Goal: Task Accomplishment & Management: Use online tool/utility

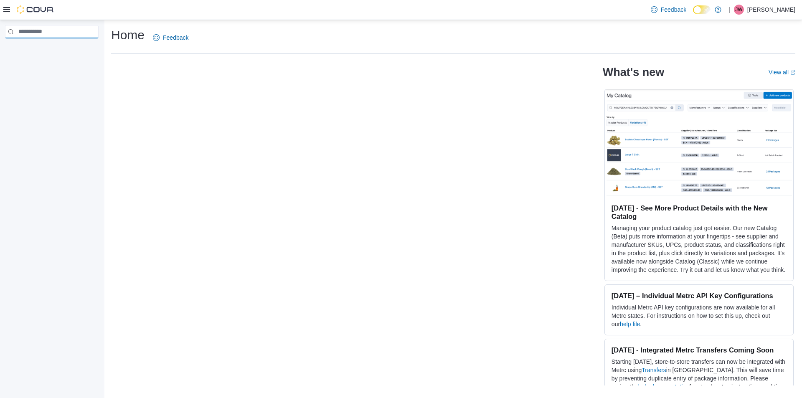
click at [57, 30] on input "search" at bounding box center [52, 31] width 94 height 13
click at [5, 11] on icon at bounding box center [6, 9] width 7 height 7
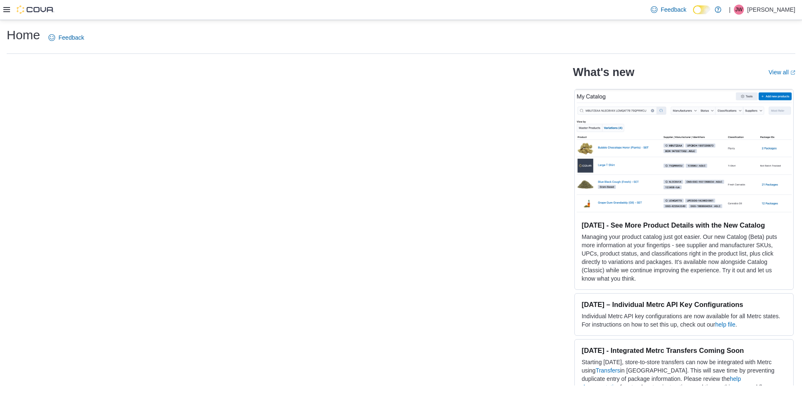
click at [6, 8] on icon at bounding box center [6, 9] width 7 height 7
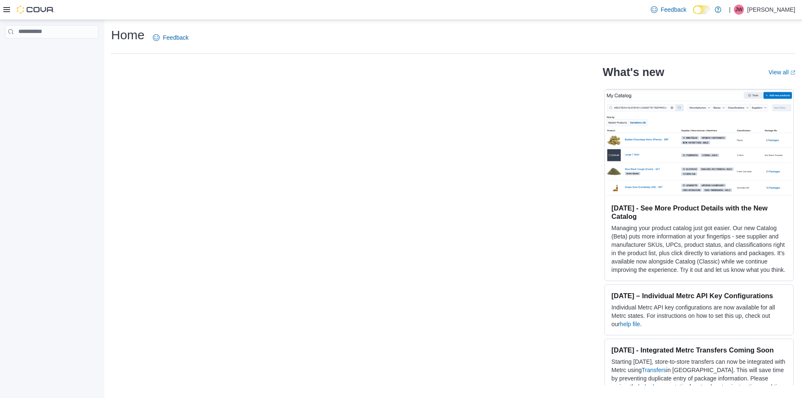
drag, startPoint x: 36, startPoint y: 94, endPoint x: 46, endPoint y: 269, distance: 175.6
click at [46, 269] on div at bounding box center [52, 211] width 104 height 382
click at [274, 87] on div "What's new View all (opens in a new tab or window) [DATE] - See More Product De…" at bounding box center [453, 223] width 684 height 325
click at [121, 42] on h1 "Home" at bounding box center [127, 35] width 33 height 17
click at [126, 34] on h1 "Home" at bounding box center [127, 35] width 33 height 17
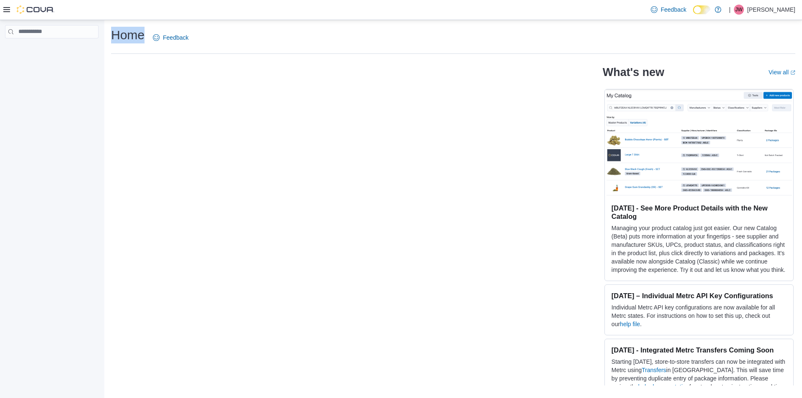
click at [126, 34] on h1 "Home" at bounding box center [127, 35] width 33 height 17
click at [64, 31] on input "search" at bounding box center [52, 31] width 94 height 13
type input "****"
click at [793, 71] on icon "External link" at bounding box center [792, 72] width 5 height 5
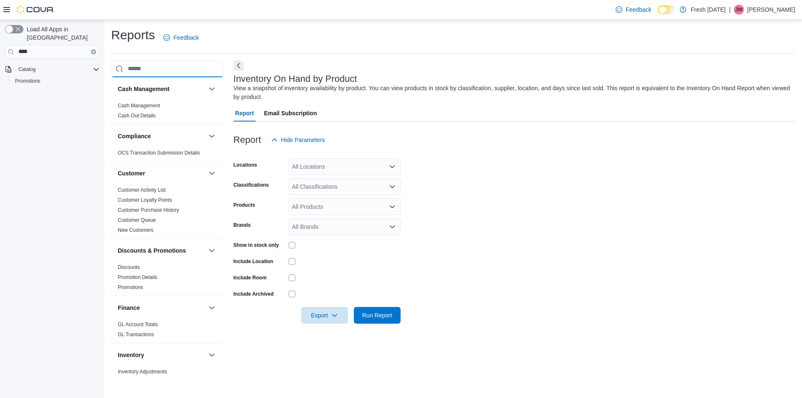
click at [160, 66] on input "search" at bounding box center [167, 69] width 112 height 17
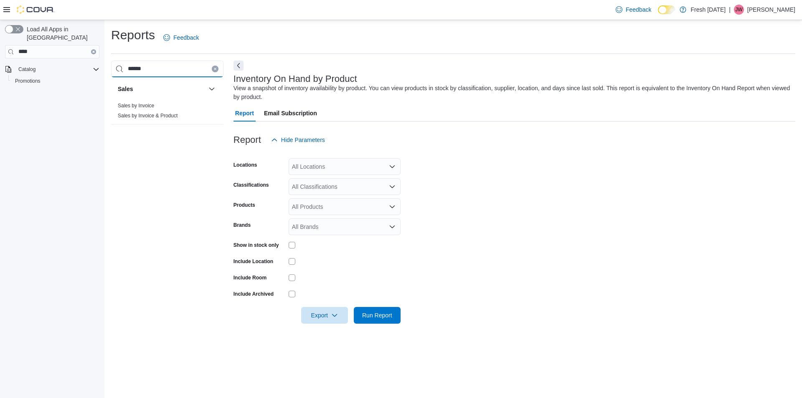
type input "******"
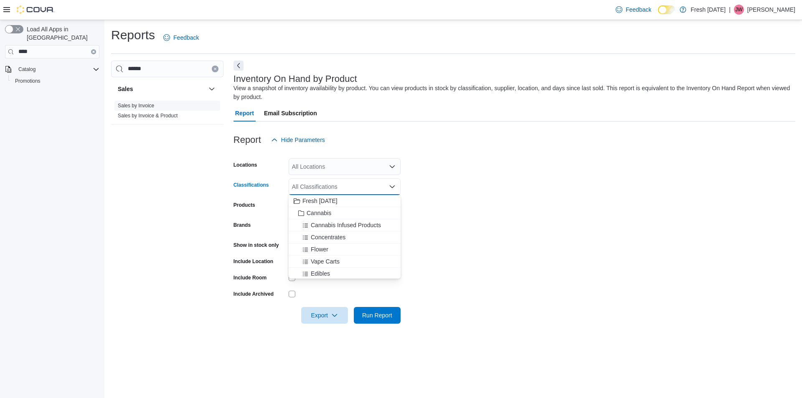
click at [151, 106] on link "Sales by Invoice" at bounding box center [136, 106] width 36 height 6
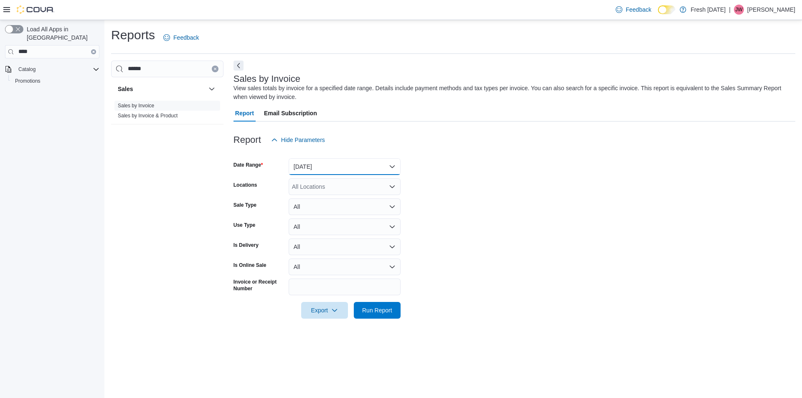
click at [318, 168] on button "Yesterday" at bounding box center [345, 166] width 112 height 17
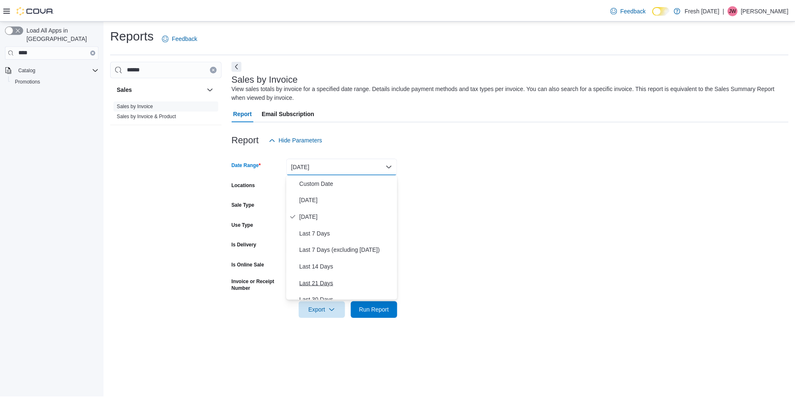
scroll to position [70, 0]
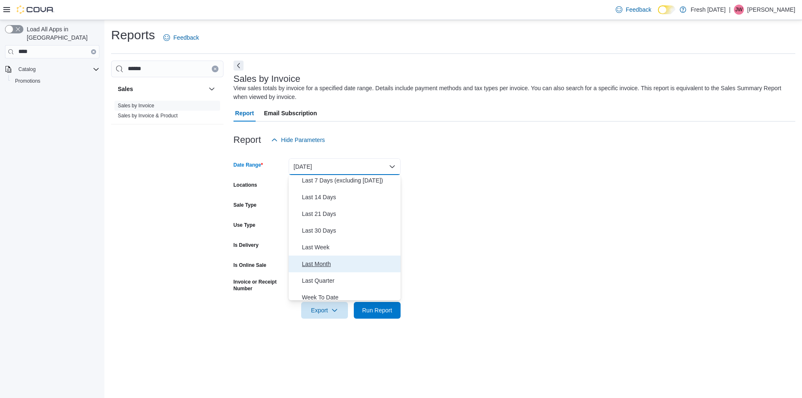
click at [327, 265] on span "Last Month" at bounding box center [349, 264] width 95 height 10
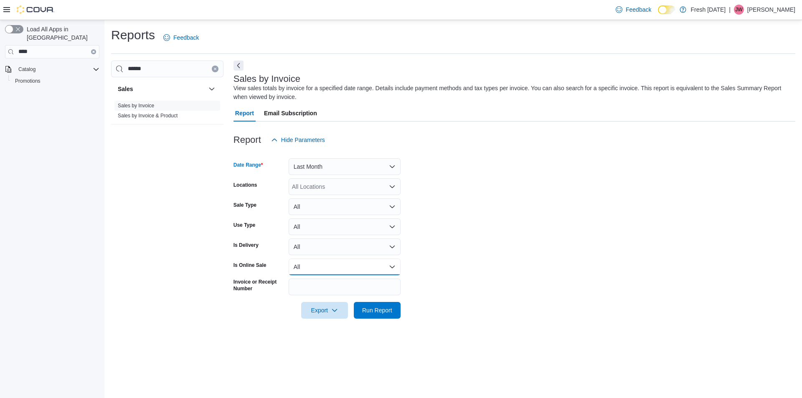
click at [342, 266] on button "All" at bounding box center [345, 266] width 112 height 17
click at [558, 242] on form "Date Range Last Month Locations All Locations Sale Type All Use Type All Is Del…" at bounding box center [514, 233] width 562 height 170
click at [373, 309] on span "Run Report" at bounding box center [377, 310] width 30 height 8
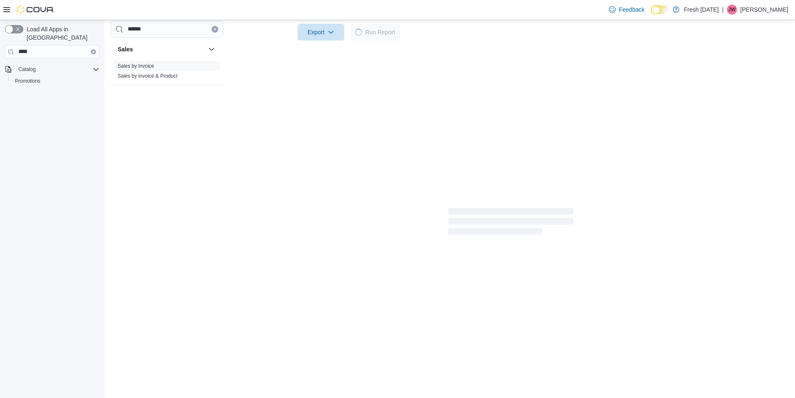
scroll to position [279, 0]
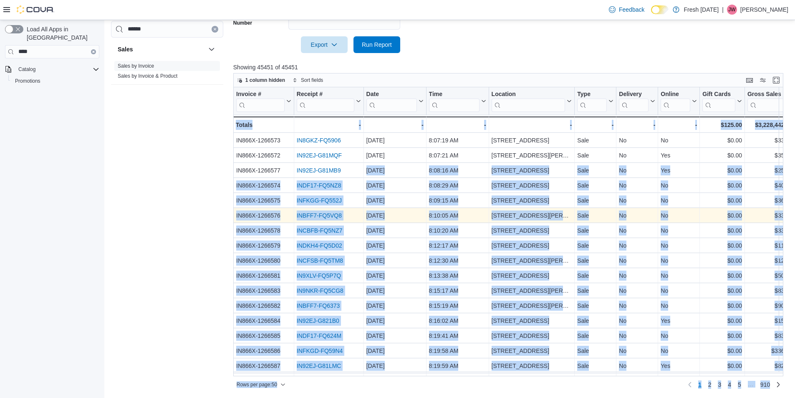
scroll to position [0, 0]
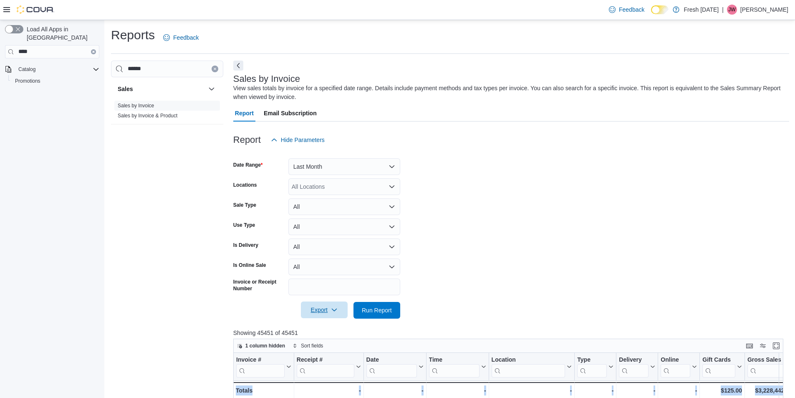
click at [321, 312] on span "Export" at bounding box center [324, 309] width 37 height 17
click at [324, 324] on span "Export to Excel" at bounding box center [326, 327] width 38 height 7
click at [133, 71] on input "******" at bounding box center [167, 69] width 112 height 17
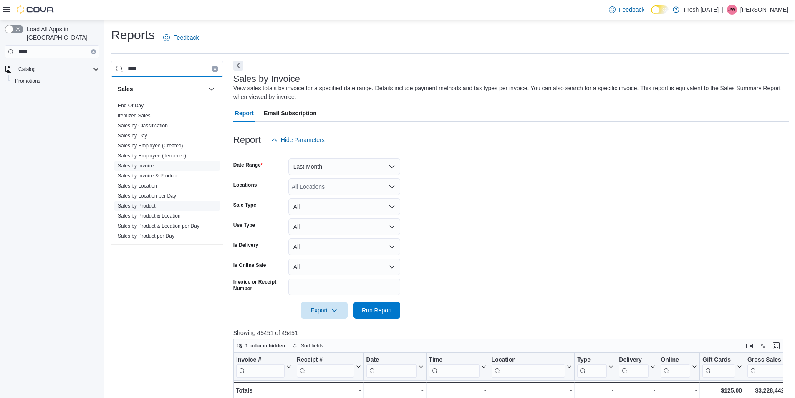
type input "****"
click at [163, 205] on span "Sales by Product" at bounding box center [167, 206] width 106 height 10
click at [147, 204] on link "Sales by Product" at bounding box center [137, 206] width 38 height 6
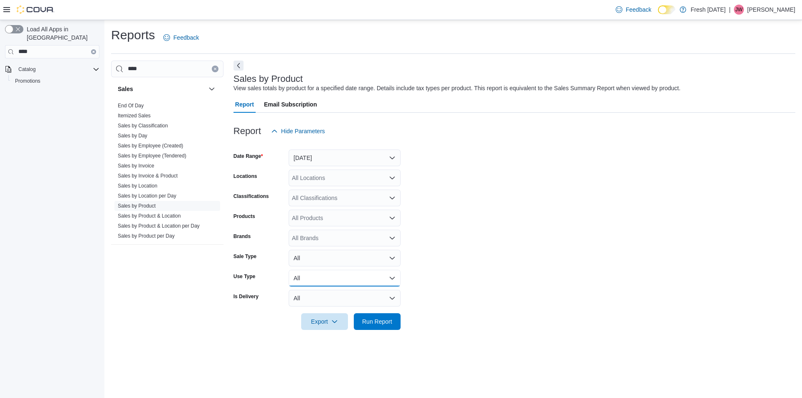
click at [354, 277] on button "All" at bounding box center [345, 278] width 112 height 17
click at [316, 308] on span "Recreational" at bounding box center [349, 311] width 95 height 10
click at [312, 156] on button "Yesterday" at bounding box center [345, 157] width 112 height 17
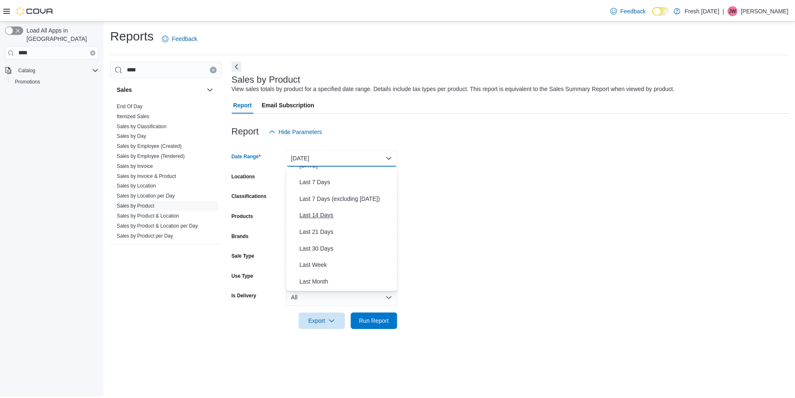
scroll to position [70, 0]
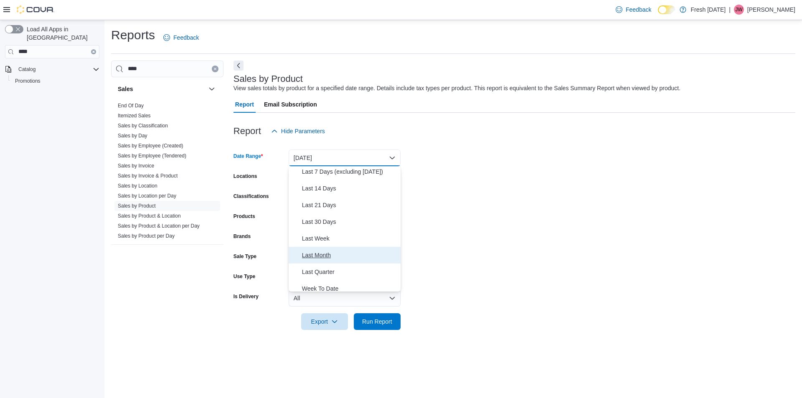
click at [327, 257] on span "Last Month" at bounding box center [349, 255] width 95 height 10
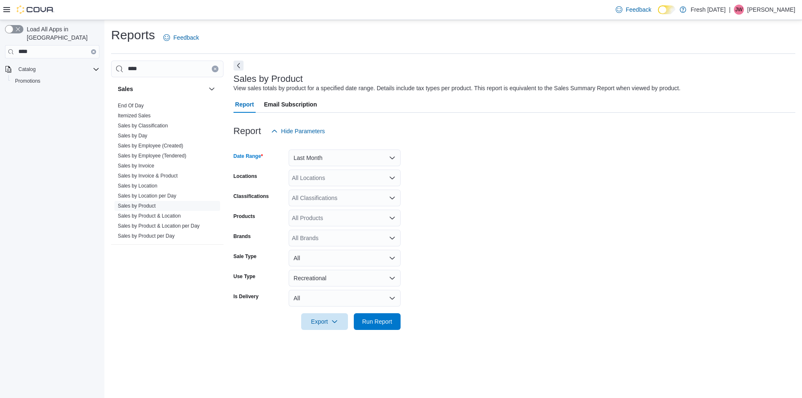
click at [325, 178] on div "All Locations" at bounding box center [345, 178] width 112 height 17
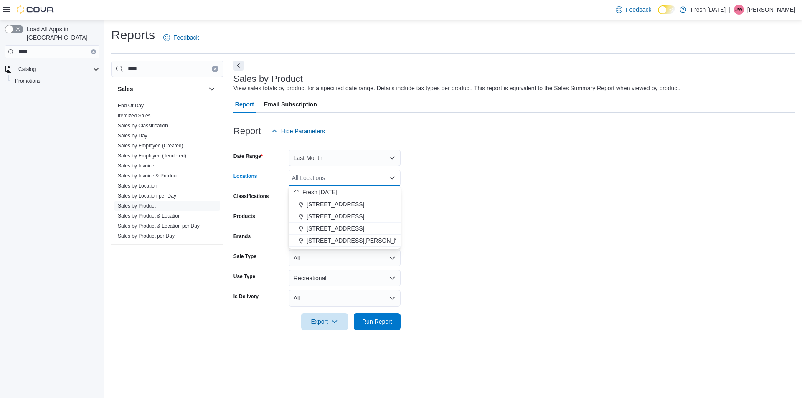
click at [513, 206] on form "Date Range Last Month Locations All Locations Combo box. Selected. Combo box in…" at bounding box center [514, 234] width 562 height 190
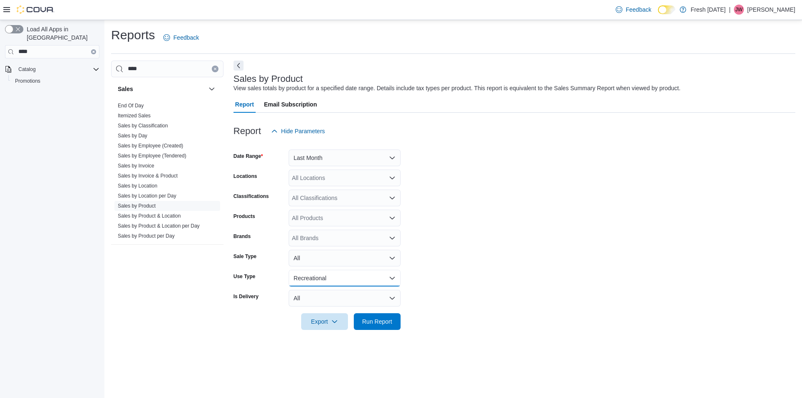
click at [383, 276] on button "Recreational" at bounding box center [345, 278] width 112 height 17
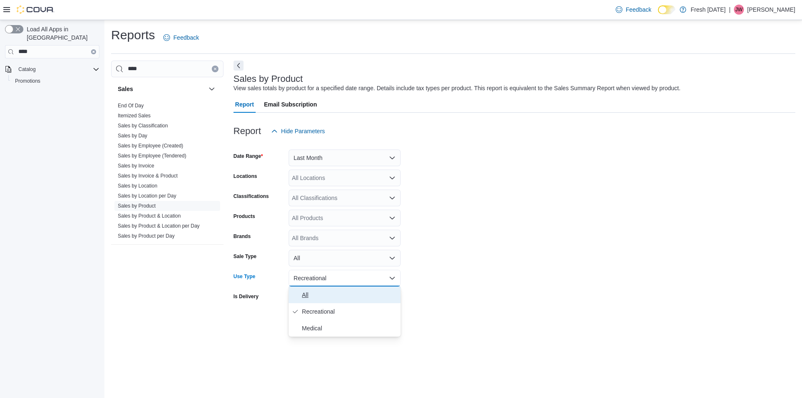
click at [306, 296] on span "All" at bounding box center [349, 295] width 95 height 10
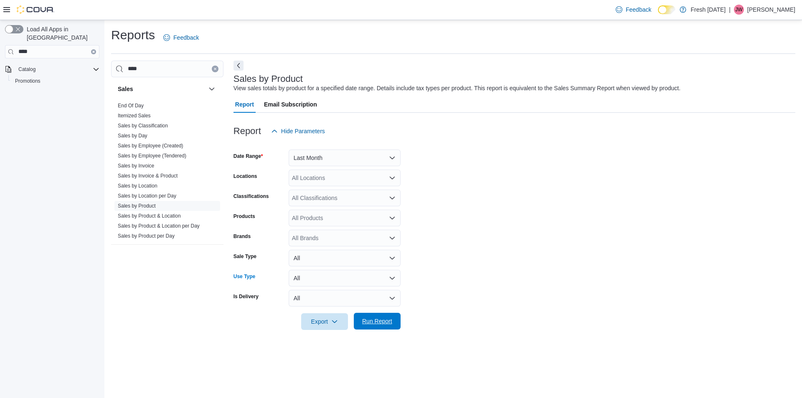
click at [378, 322] on span "Run Report" at bounding box center [377, 321] width 30 height 8
click at [327, 324] on span "Export" at bounding box center [321, 321] width 37 height 17
click at [445, 277] on form "Date Range Last Month Locations All Locations Classifications All Classificatio…" at bounding box center [510, 234] width 555 height 190
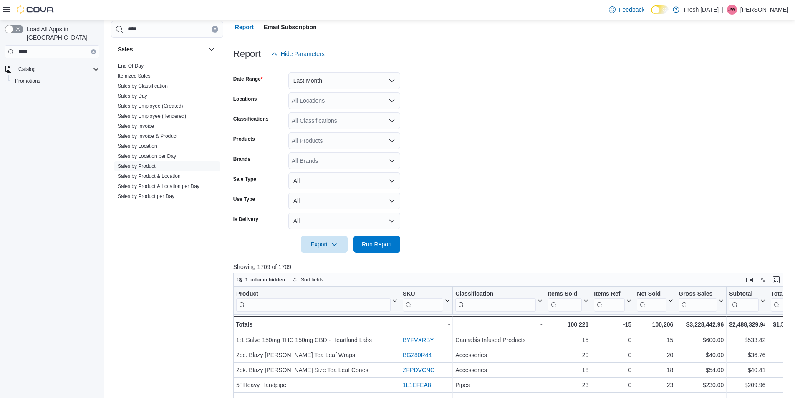
scroll to position [68, 0]
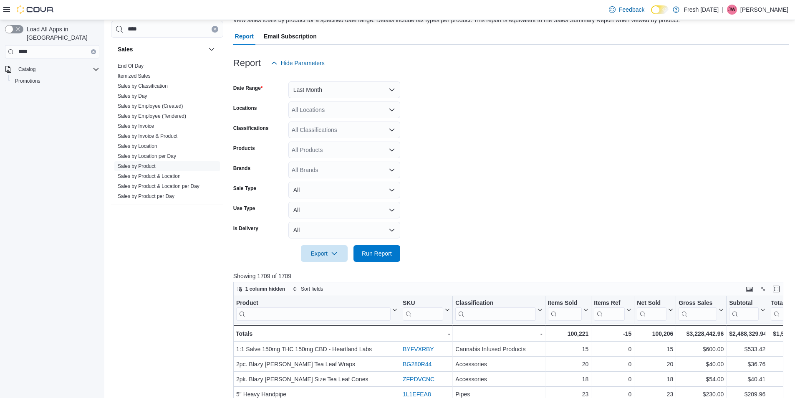
click at [343, 112] on div "All Locations" at bounding box center [345, 109] width 112 height 17
click at [498, 92] on form "Date Range Last Month Locations All Locations Classifications All Classificatio…" at bounding box center [511, 166] width 556 height 190
click at [327, 257] on span "Export" at bounding box center [324, 253] width 37 height 17
click at [329, 271] on span "Export to Excel" at bounding box center [326, 270] width 38 height 7
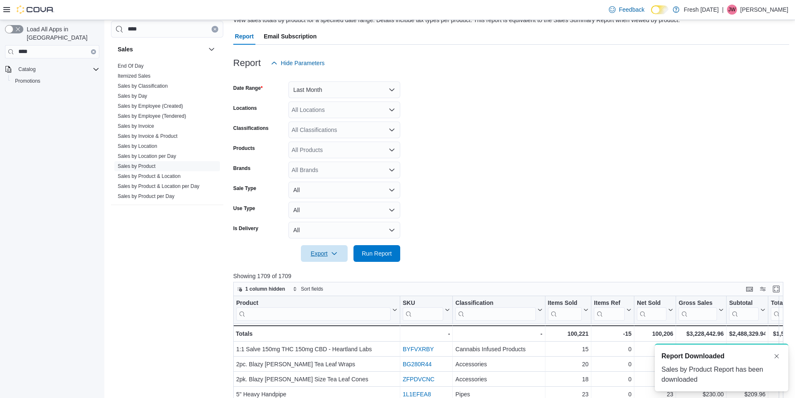
scroll to position [0, 0]
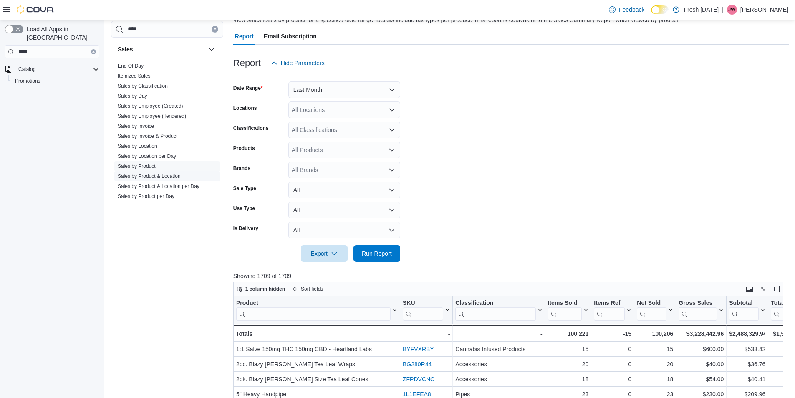
click at [182, 177] on span "Sales by Product & Location" at bounding box center [167, 176] width 106 height 10
click at [174, 177] on link "Sales by Product & Location" at bounding box center [149, 176] width 63 height 6
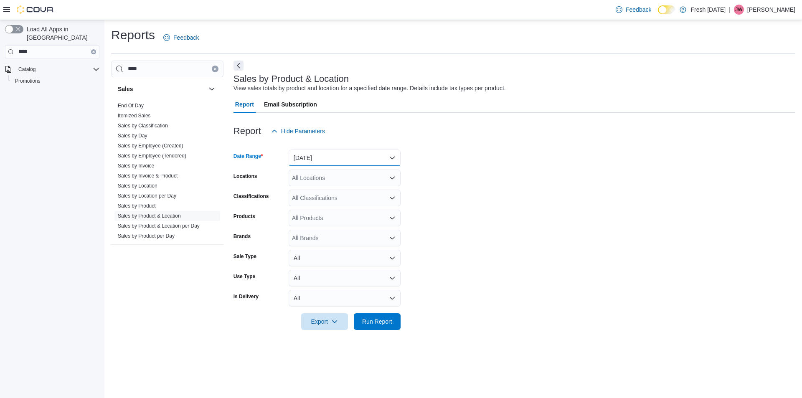
click at [306, 160] on button "Yesterday" at bounding box center [345, 157] width 112 height 17
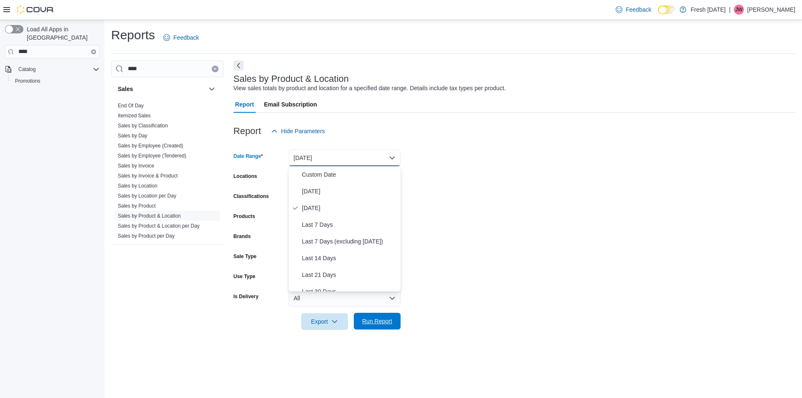
click at [373, 313] on div "Export Run Report" at bounding box center [316, 321] width 167 height 17
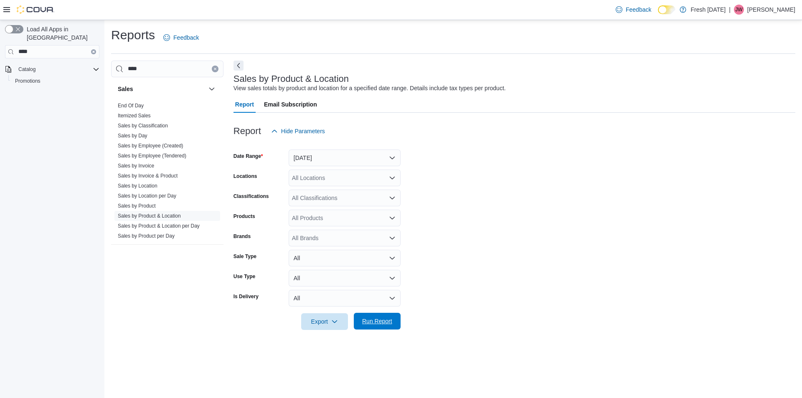
click at [375, 319] on span "Run Report" at bounding box center [377, 321] width 30 height 8
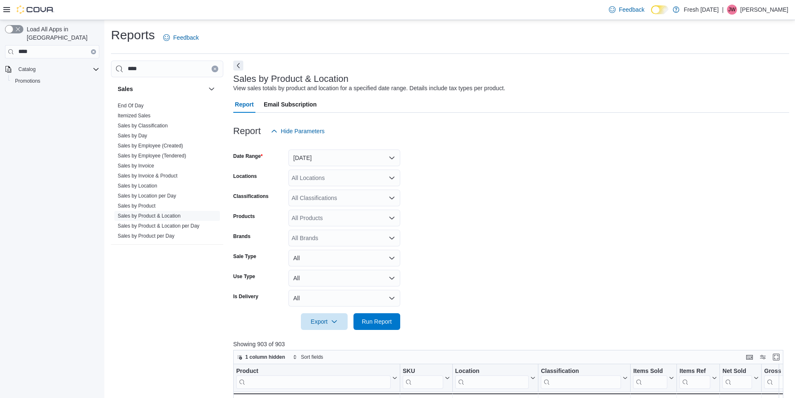
click at [608, 154] on form "Date Range Yesterday Locations All Locations Classifications All Classification…" at bounding box center [511, 234] width 556 height 190
click at [150, 186] on link "Sales by Location" at bounding box center [138, 186] width 40 height 6
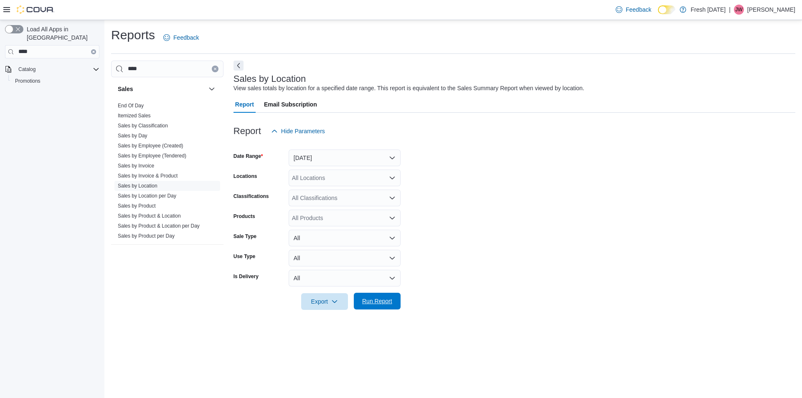
click at [379, 300] on span "Run Report" at bounding box center [377, 301] width 30 height 8
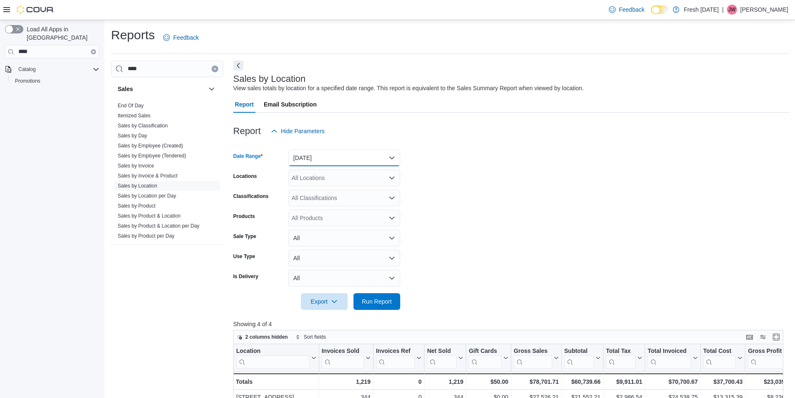
click at [352, 157] on button "Yesterday" at bounding box center [345, 157] width 112 height 17
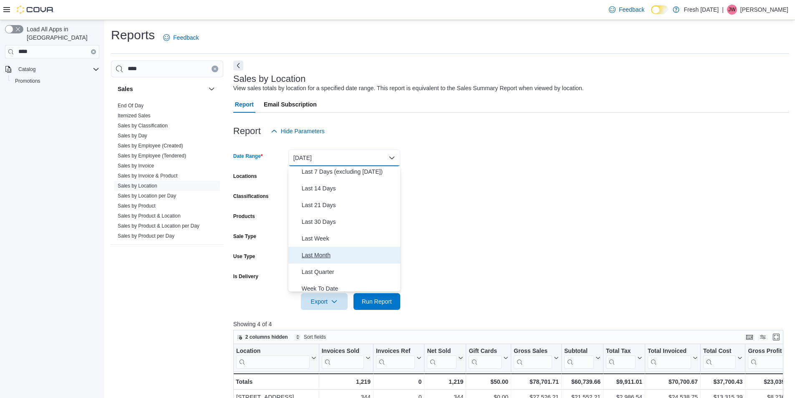
click at [322, 254] on span "Last Month" at bounding box center [349, 255] width 95 height 10
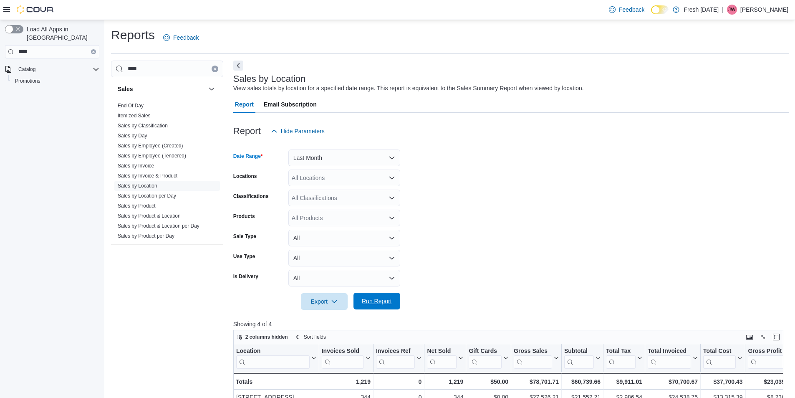
click at [366, 299] on span "Run Report" at bounding box center [377, 301] width 30 height 8
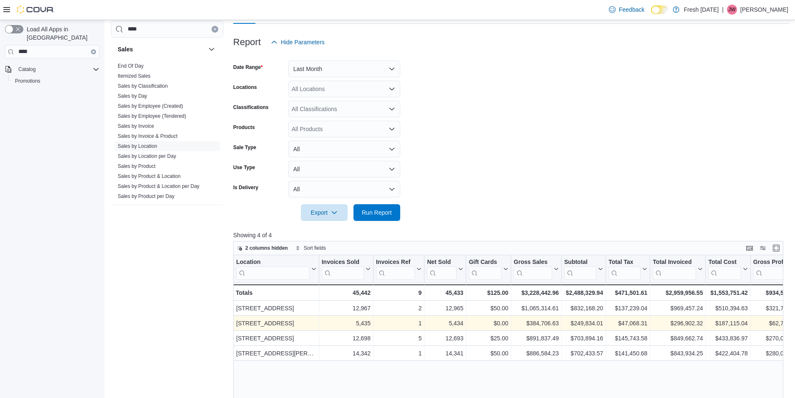
scroll to position [70, 0]
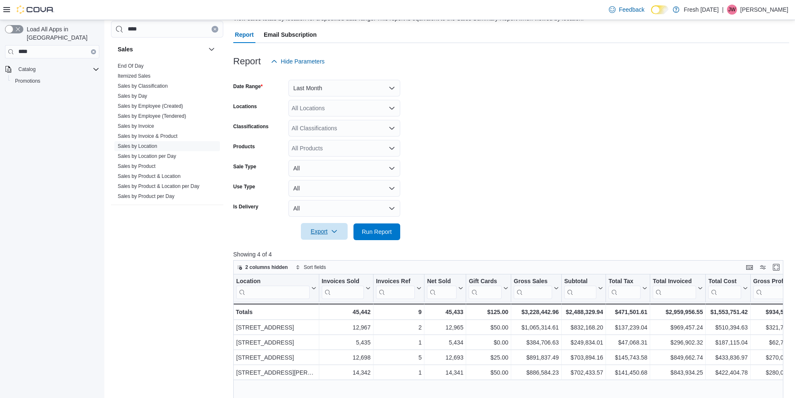
click at [338, 235] on span "Export" at bounding box center [324, 231] width 37 height 17
click at [327, 249] on span "Export to Excel" at bounding box center [326, 248] width 38 height 7
click at [368, 188] on button "All" at bounding box center [345, 188] width 112 height 17
click at [329, 223] on span "Recreational" at bounding box center [349, 222] width 95 height 10
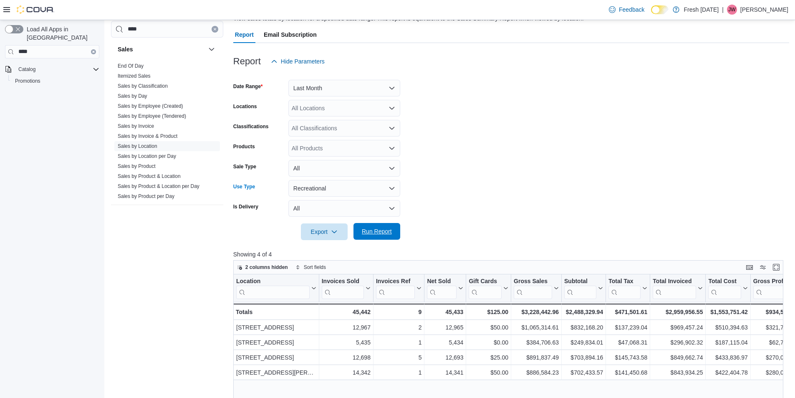
click at [376, 234] on span "Run Report" at bounding box center [377, 231] width 30 height 8
click at [325, 231] on span "Export" at bounding box center [324, 231] width 37 height 17
click at [325, 249] on span "Export to Excel" at bounding box center [326, 248] width 38 height 7
click at [355, 187] on button "Recreational" at bounding box center [345, 188] width 112 height 17
click at [318, 237] on span "Medical" at bounding box center [349, 238] width 95 height 10
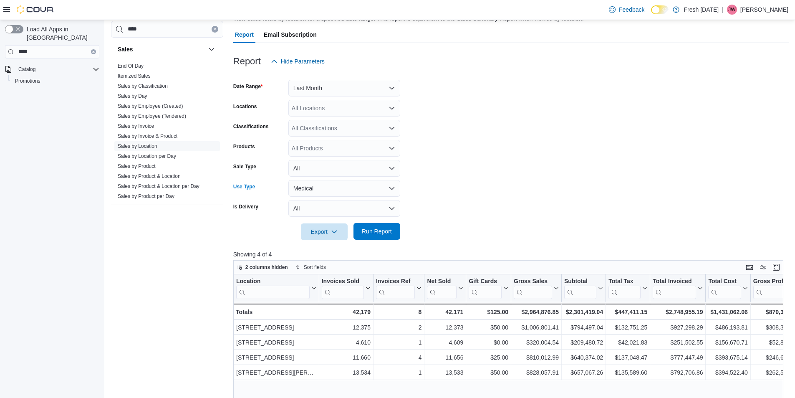
click at [368, 233] on span "Run Report" at bounding box center [377, 231] width 30 height 8
click at [320, 230] on span "Export" at bounding box center [324, 231] width 37 height 17
click at [327, 246] on span "Export to Excel" at bounding box center [326, 248] width 38 height 7
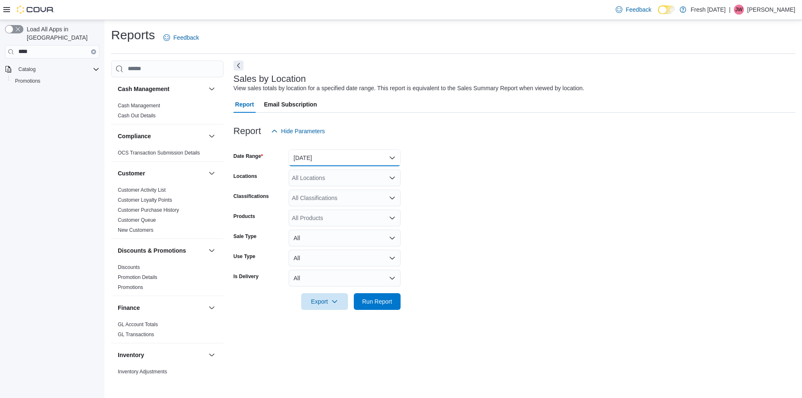
click at [304, 164] on button "[DATE]" at bounding box center [345, 157] width 112 height 17
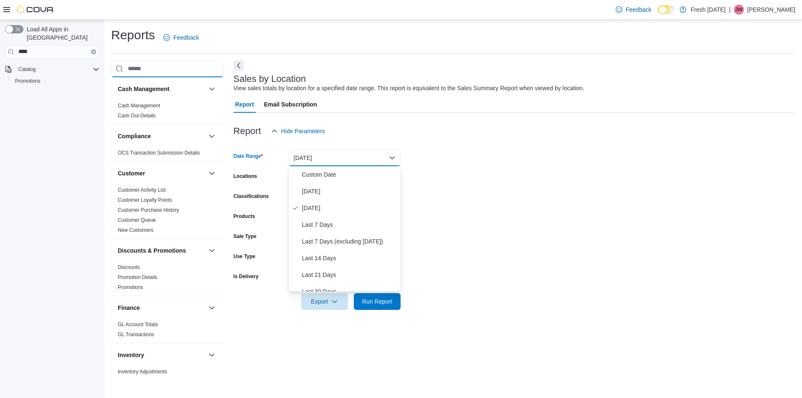
click at [144, 65] on input "search" at bounding box center [167, 69] width 112 height 17
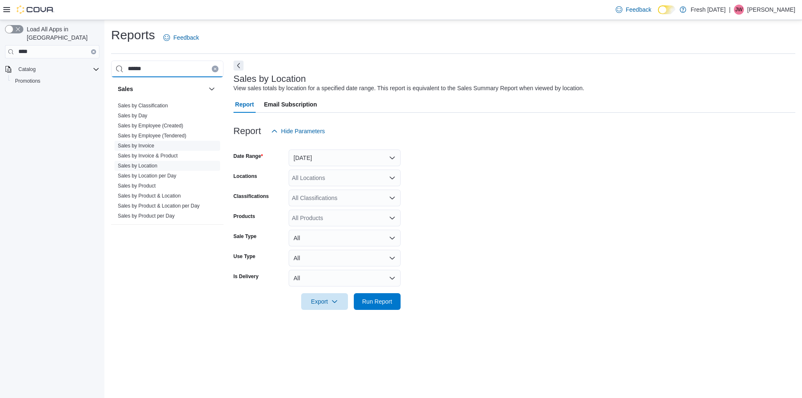
type input "*****"
click at [141, 144] on link "Sales by Invoice" at bounding box center [136, 146] width 36 height 6
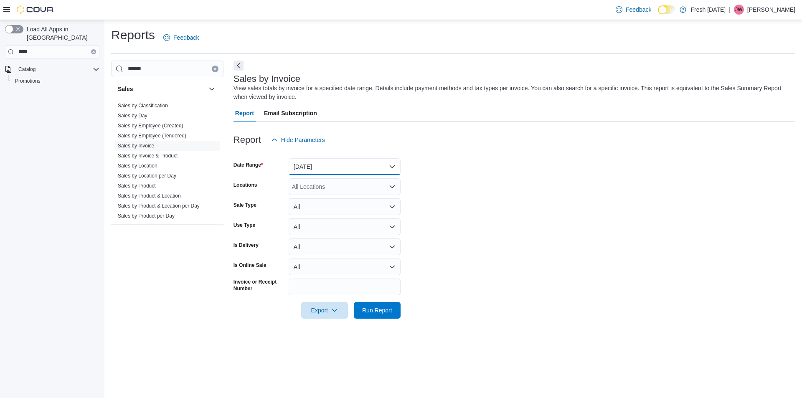
click at [342, 166] on button "Yesterday" at bounding box center [345, 166] width 112 height 17
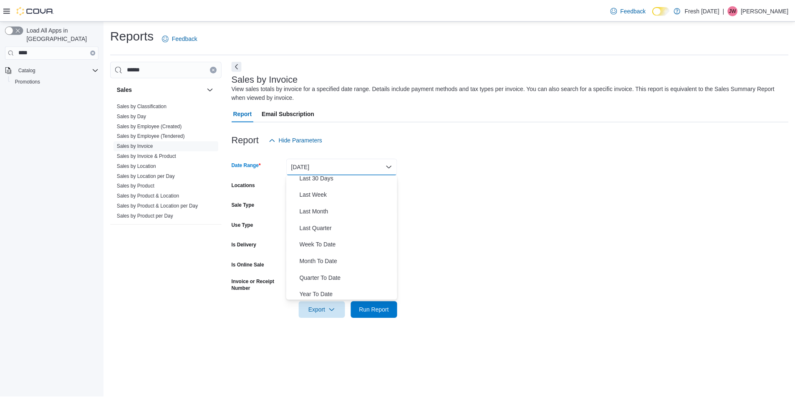
scroll to position [125, 0]
click at [319, 210] on span "Last Month" at bounding box center [349, 208] width 95 height 10
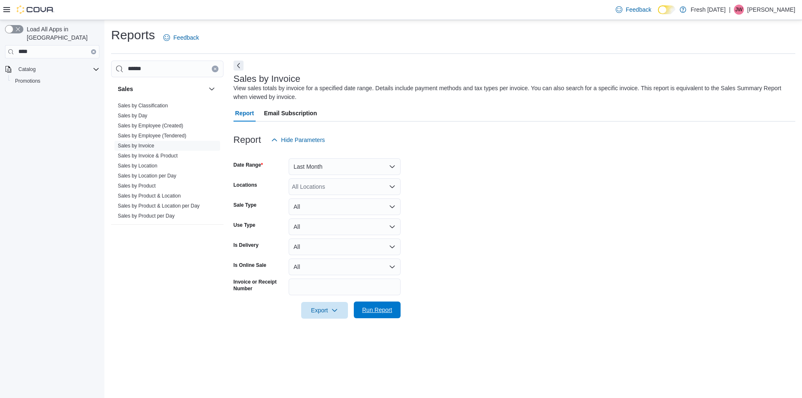
click at [377, 311] on span "Run Report" at bounding box center [377, 310] width 30 height 8
click at [325, 312] on span "Export" at bounding box center [321, 309] width 37 height 17
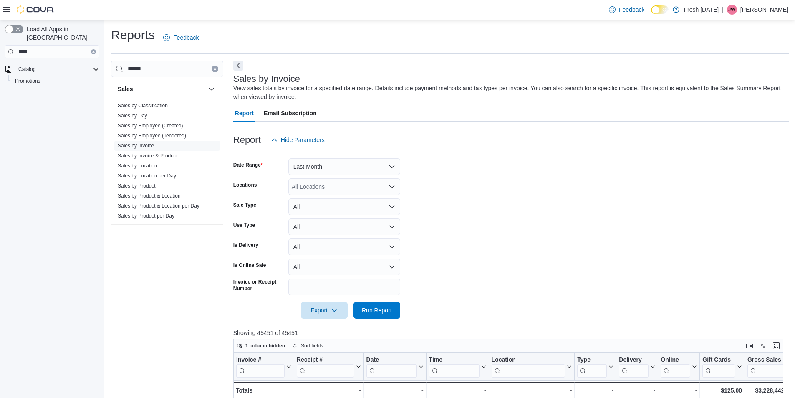
click at [538, 234] on form "Date Range Last Month Locations All Locations Sale Type All Use Type All Is Del…" at bounding box center [511, 233] width 556 height 170
click at [326, 308] on span "Export" at bounding box center [324, 309] width 37 height 17
click at [322, 327] on span "Export to Excel" at bounding box center [326, 327] width 38 height 7
